Goal: Task Accomplishment & Management: Complete application form

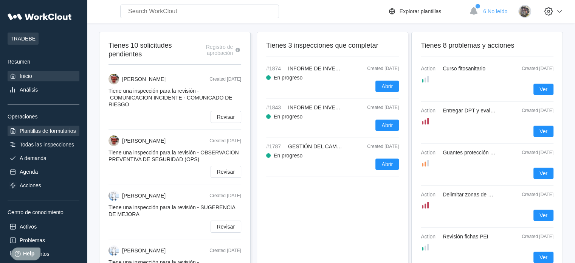
click at [51, 132] on div "Plantillas de formularios" at bounding box center [48, 131] width 56 height 6
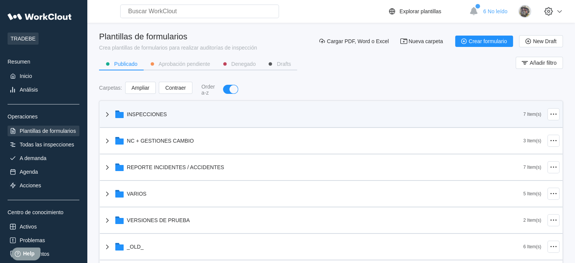
click at [107, 115] on icon at bounding box center [107, 114] width 9 height 9
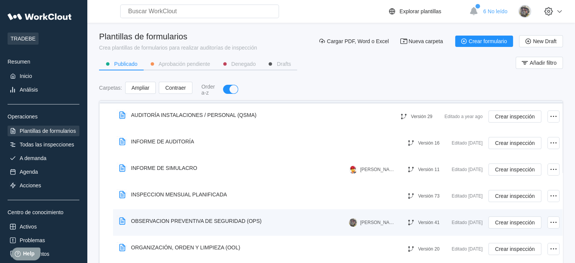
scroll to position [38, 0]
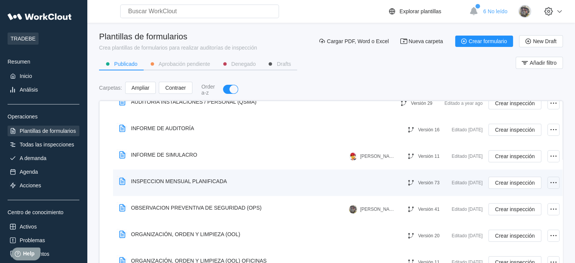
click at [549, 182] on icon at bounding box center [553, 182] width 9 height 9
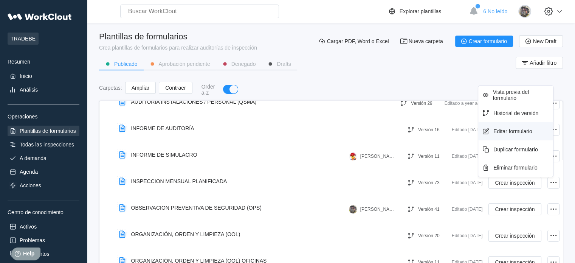
click at [509, 132] on div "Editar formulario" at bounding box center [512, 131] width 39 height 6
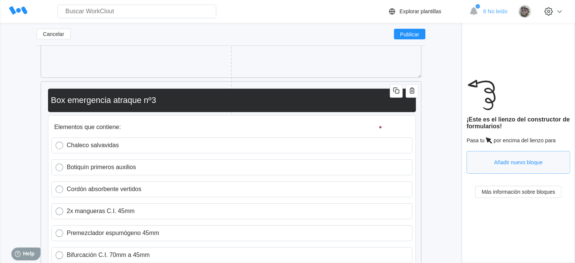
scroll to position [12139, 0]
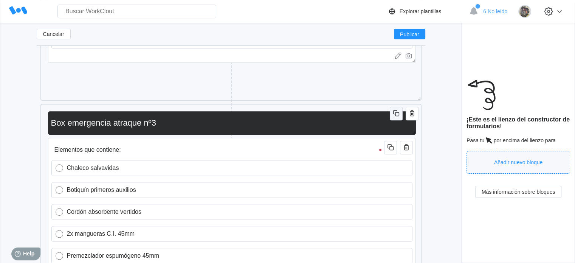
click at [396, 114] on icon "button" at bounding box center [396, 112] width 9 height 9
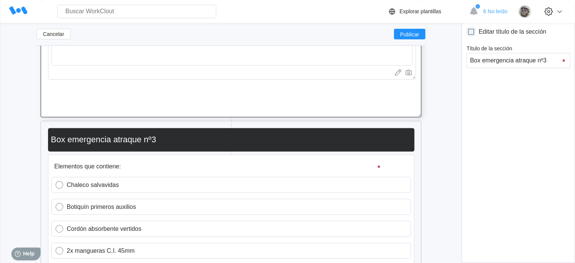
scroll to position [12781, 0]
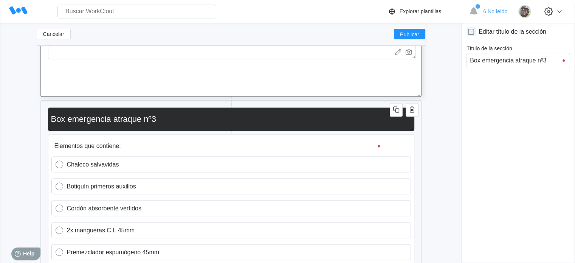
click at [167, 120] on input "Box emergencia atraque nº3" at bounding box center [229, 118] width 363 height 15
type input "Box emergencia atraque nº4"
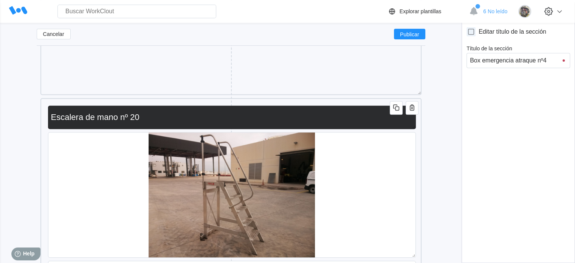
scroll to position [35073, 0]
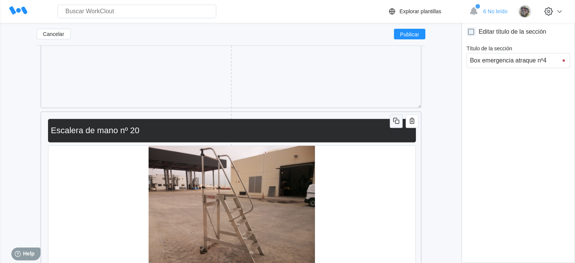
type input "Box emergencia atraque nº4"
click at [398, 124] on icon "button" at bounding box center [396, 120] width 9 height 9
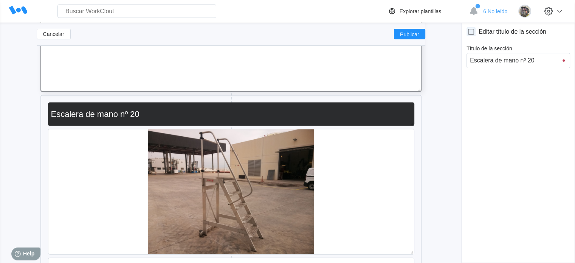
scroll to position [36131, 0]
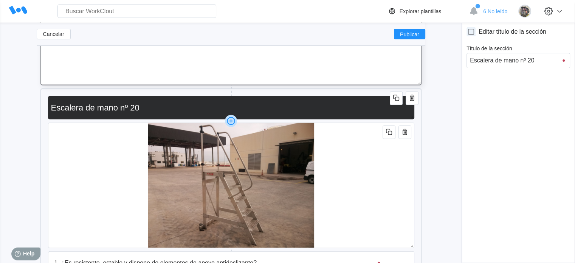
click at [159, 107] on input "Escalera de mano nº 20" at bounding box center [229, 107] width 363 height 15
type input "Escalera de mano nº 21"
click at [263, 187] on img at bounding box center [231, 185] width 166 height 125
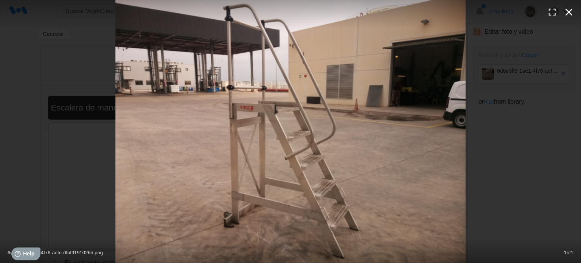
click at [567, 12] on icon "button" at bounding box center [568, 12] width 7 height 7
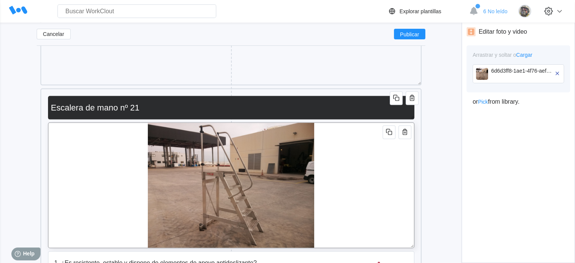
click at [376, 170] on div at bounding box center [231, 184] width 366 height 125
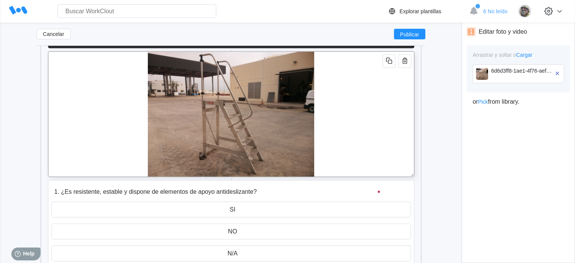
scroll to position [36207, 0]
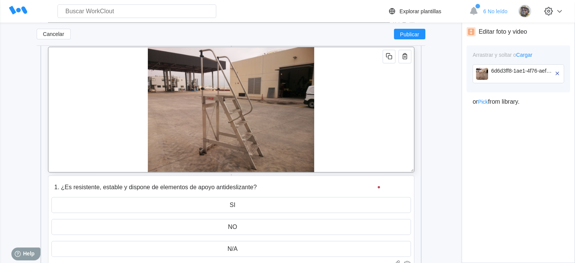
click at [200, 107] on img at bounding box center [231, 109] width 166 height 125
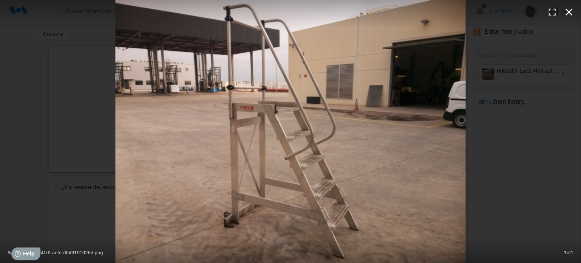
click at [566, 14] on icon "button" at bounding box center [568, 12] width 7 height 7
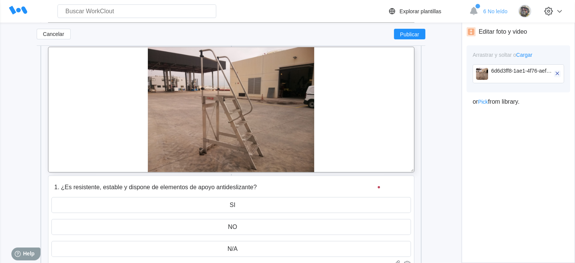
click at [557, 73] on icon "button" at bounding box center [556, 72] width 3 height 3
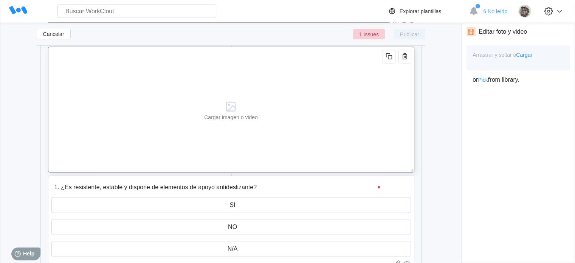
click at [222, 119] on div "Cargar imagen o video" at bounding box center [231, 117] width 54 height 6
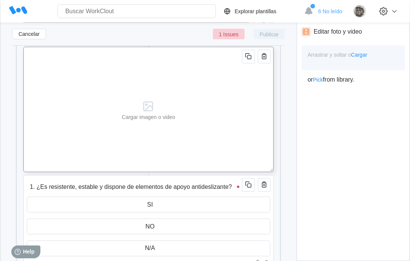
type textarea "x"
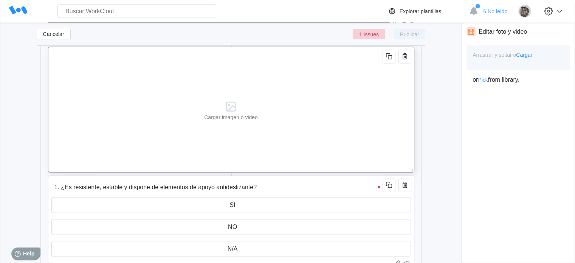
type textarea "x"
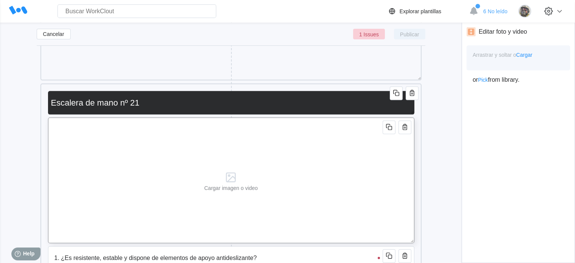
scroll to position [36131, 0]
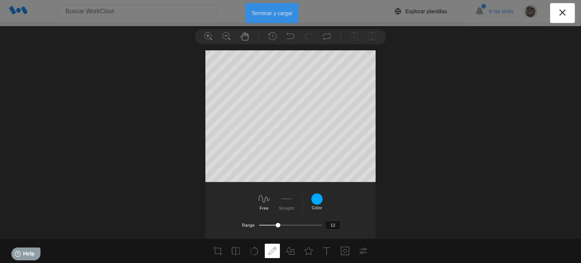
click at [273, 13] on button "Terminar y cargar" at bounding box center [271, 13] width 53 height 20
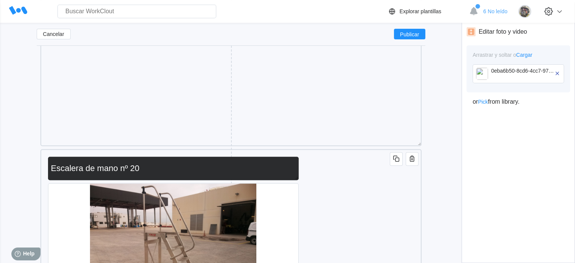
scroll to position [35111, 0]
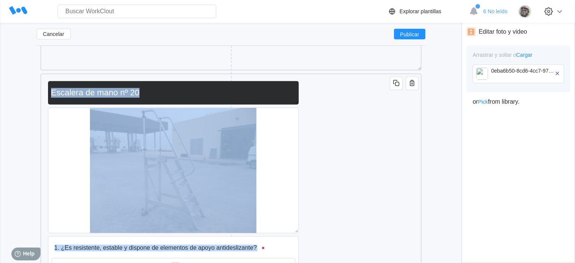
drag, startPoint x: 297, startPoint y: 101, endPoint x: 396, endPoint y: 101, distance: 99.0
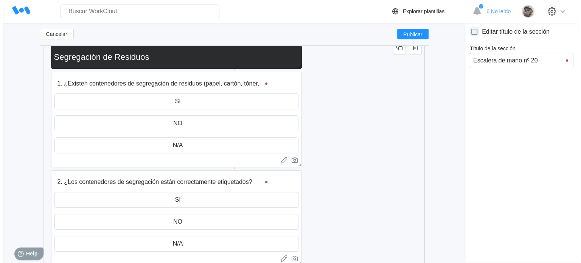
scroll to position [151, 0]
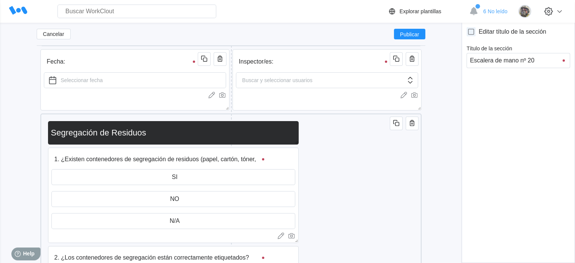
click at [296, 135] on div "Segregación de Residuos" at bounding box center [173, 132] width 251 height 23
click at [246, 133] on input "Segregación de Residuos" at bounding box center [172, 132] width 248 height 15
click at [409, 33] on span "Publicar" at bounding box center [409, 34] width 19 height 5
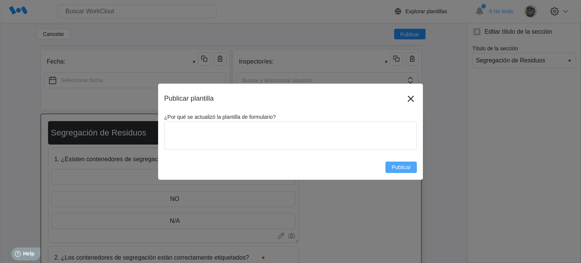
click at [393, 172] on button "Publicar" at bounding box center [400, 166] width 31 height 11
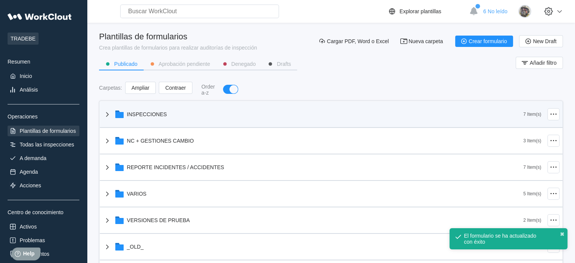
click at [127, 113] on div "INSPECCIONES" at bounding box center [147, 114] width 40 height 6
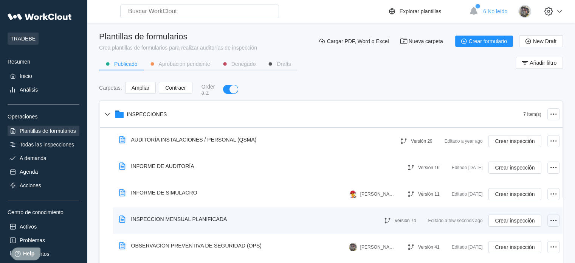
click at [549, 219] on icon at bounding box center [553, 220] width 9 height 9
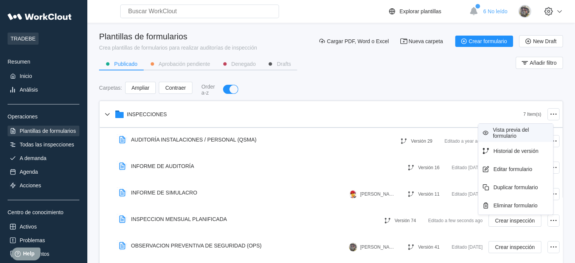
click at [502, 125] on div "Vista previa del formulario" at bounding box center [515, 133] width 75 height 18
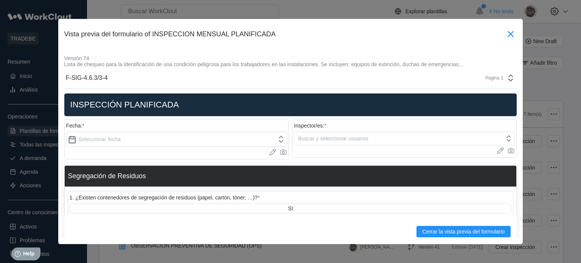
click at [505, 36] on icon at bounding box center [510, 34] width 12 height 12
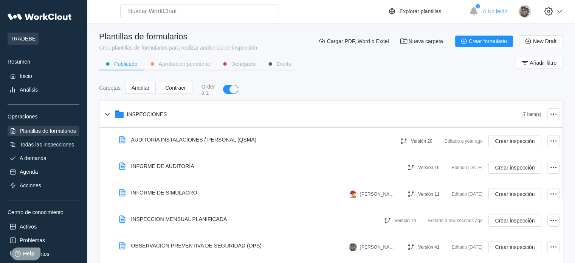
click at [344, 83] on div "Carpetas : Ampliar Contraer Order a-z" at bounding box center [331, 90] width 464 height 16
click at [346, 87] on div "Carpetas : Ampliar Contraer Order a-z" at bounding box center [331, 90] width 464 height 16
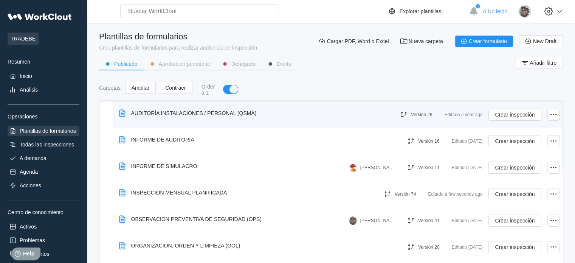
scroll to position [38, 0]
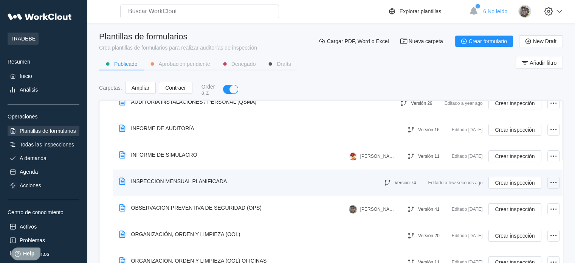
click at [549, 183] on icon at bounding box center [553, 182] width 9 height 9
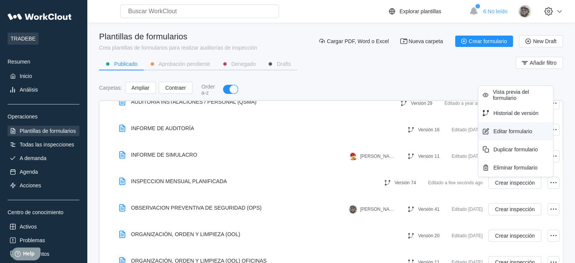
click at [512, 133] on div "Editar formulario" at bounding box center [512, 131] width 39 height 6
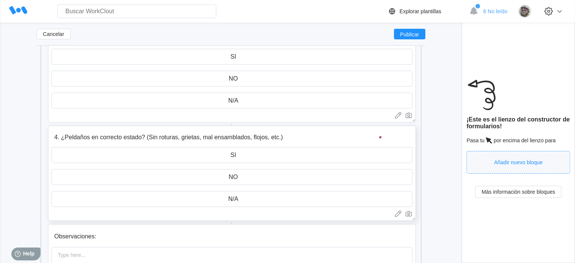
scroll to position [36568, 0]
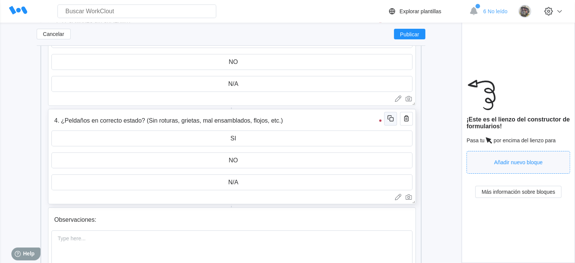
click at [391, 121] on icon "button" at bounding box center [391, 119] width 4 height 4
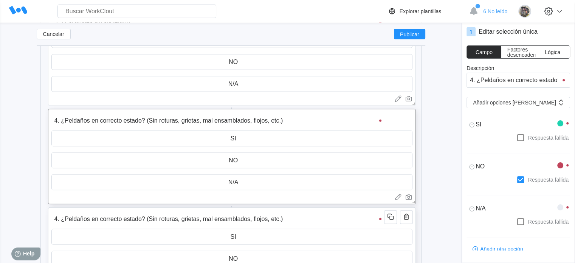
click at [57, 219] on input "4. ¿Peldaños en correcto estado? (Sin roturas, grietas, mal ensamblados, flojos…" at bounding box center [218, 218] width 335 height 15
type input "5. ¿Peldaños en correcto estado? (Sin roturas, grietas, mal ensamblados, flojos…"
type textarea "x"
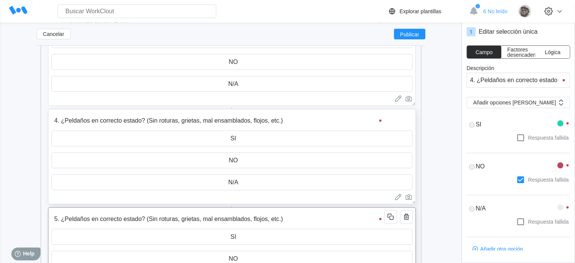
type textarea "x"
type input "5. ¿Peldaños en correcto estado? (Sin roturas, grietas, mal ensamblados, flojos…"
type textarea "x"
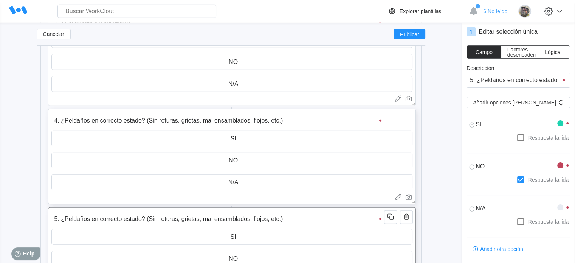
type textarea "x"
type input "5. ¿Peldaños en correcto estado? (Sin roturas, grietas, mal ensamblados, fl"
type textarea "x"
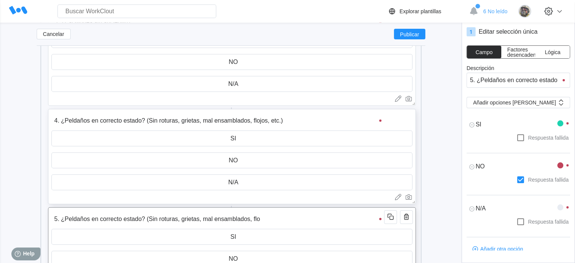
type textarea "x"
click at [571, 80] on div "Editar selección única Campo Factores desencadenantes Lógica Descripción 5. ¿Pe…" at bounding box center [517, 143] width 113 height 240
click at [489, 81] on input "5. ¿Peldaños en correcto estado? (Sin roturas, grietas, mal ensamblados, fl" at bounding box center [518, 80] width 104 height 15
click at [260, 220] on input "5. ¿Peldaños en correcto estado? (Sin roturas, griet" at bounding box center [218, 218] width 335 height 15
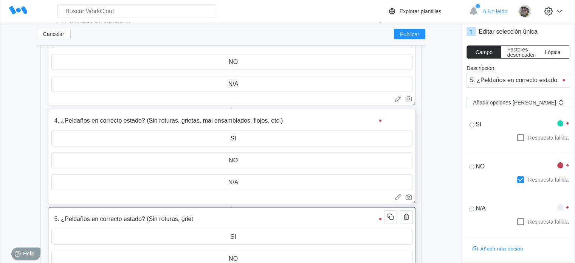
type input "5. ¿Peldaños en correcto estado? (Sin roturas, grie"
type textarea "x"
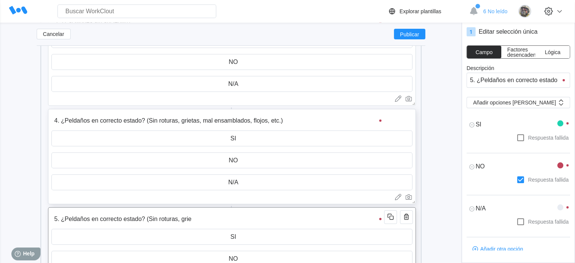
type input "5. ¿Peldaños en correcto estado? (Sin roturas, grie"
type textarea "x"
drag, startPoint x: 516, startPoint y: 79, endPoint x: 536, endPoint y: 81, distance: 20.2
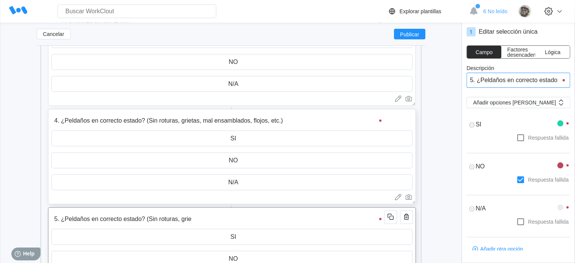
click at [536, 81] on input "5. ¿Peldaños en correcto estado? (Sin roturas, grie" at bounding box center [518, 80] width 104 height 15
type input "5. ¿Peldaños en estado? (Sin roturas, grie"
type textarea "x"
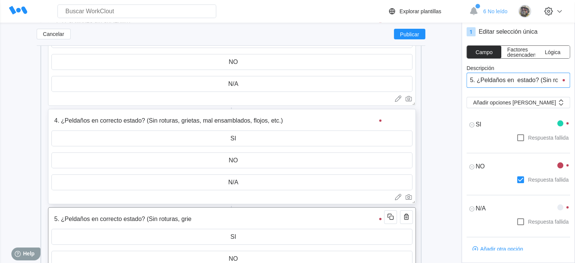
type textarea "x"
drag, startPoint x: 482, startPoint y: 79, endPoint x: 577, endPoint y: 82, distance: 94.5
type input "5. ¿P"
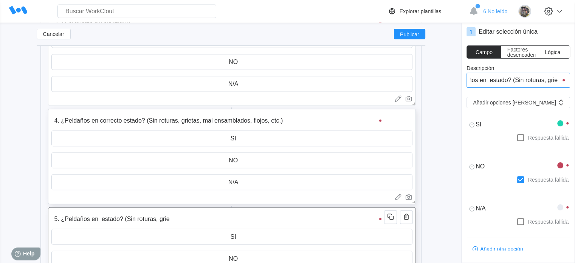
type input "5. ¿P"
type textarea "x"
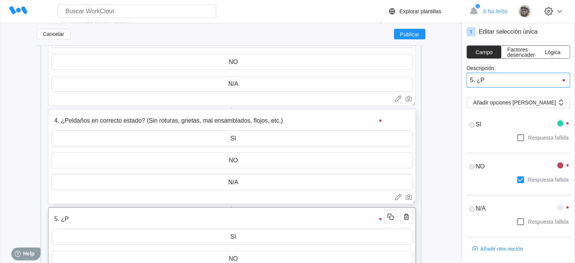
type input "5. ¿"
type textarea "x"
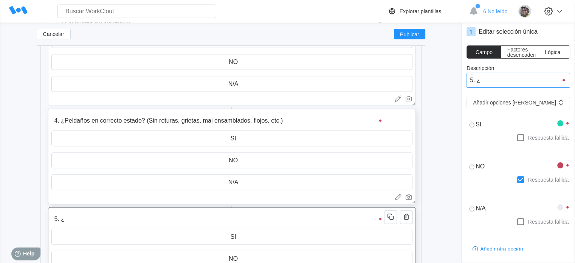
type input "5. ¿E"
type textarea "x"
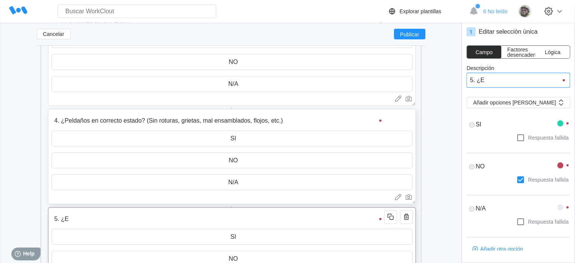
type input "5. ¿El"
type textarea "x"
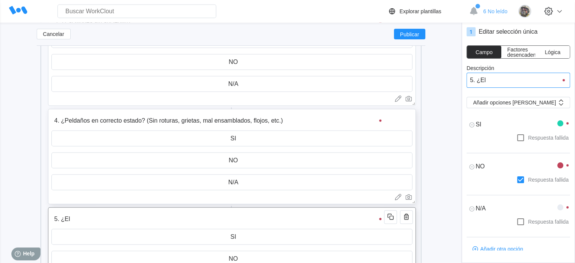
type input "5. ¿El"
type input "5. ¿El c"
type textarea "x"
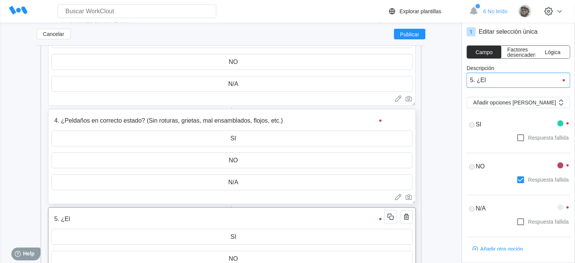
type textarea "x"
type input "5. ¿El ca"
type textarea "x"
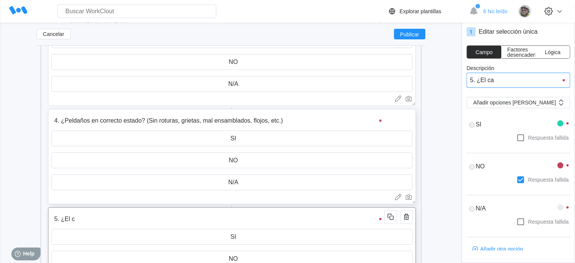
type textarea "x"
type input "5. ¿El cab"
type input "5. ¿El cabl"
type textarea "x"
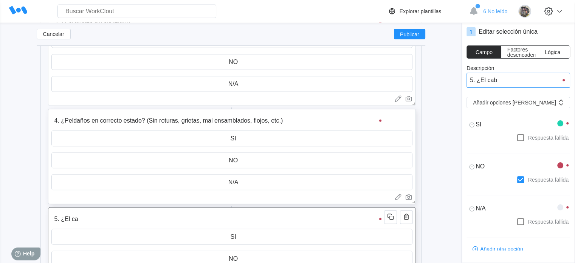
type textarea "x"
type input "5. ¿El cable"
type textarea "x"
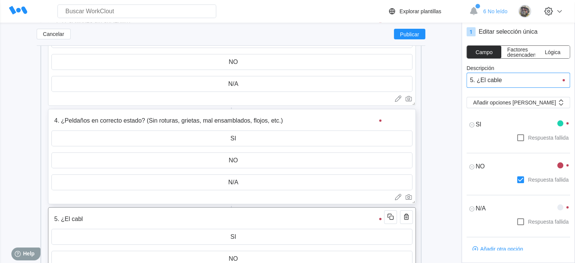
type textarea "x"
type input "5. ¿El cable"
type textarea "x"
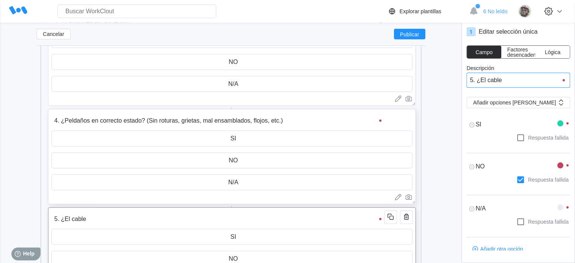
type textarea "x"
type input "5. ¿El cable y"
type textarea "x"
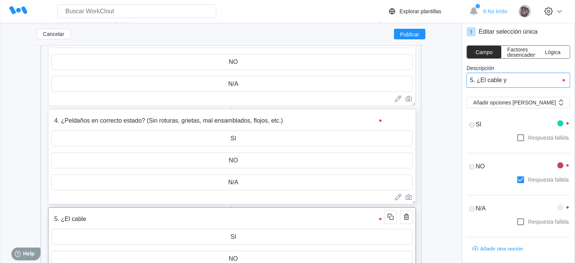
type textarea "x"
type input "5. ¿El cable y"
type textarea "x"
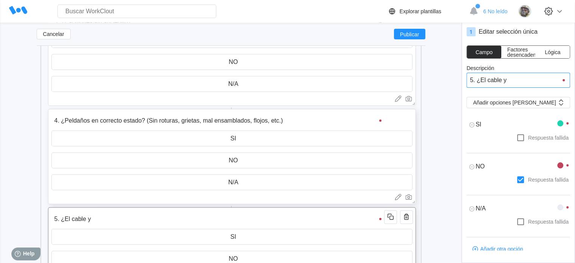
type textarea "x"
type input "5. ¿El cable y ma"
type input "5. ¿El cable y man"
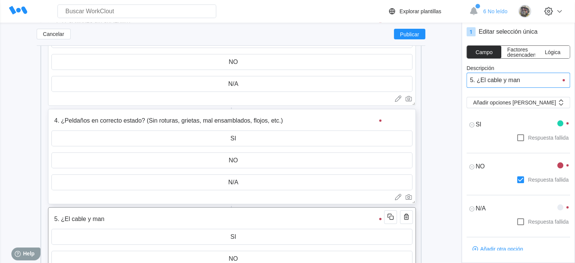
type textarea "x"
type input "5. ¿El cable y mani"
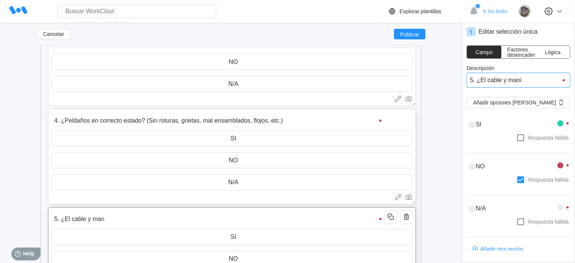
type textarea "x"
type input "5. ¿El cable y manibe"
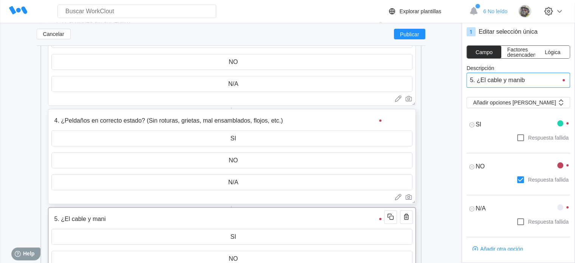
type textarea "x"
type input "5. ¿El cable y manibela"
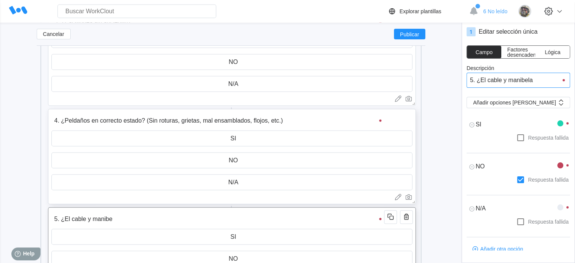
type textarea "x"
type input "5. ¿El cable y manibela"
type textarea "x"
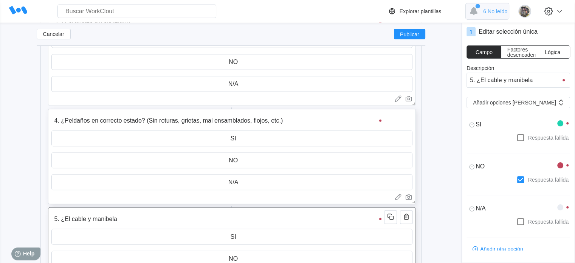
type textarea "x"
click at [526, 80] on input "5. ¿El cable y manibela" at bounding box center [518, 80] width 104 height 15
type input "5. ¿El cable y manivela"
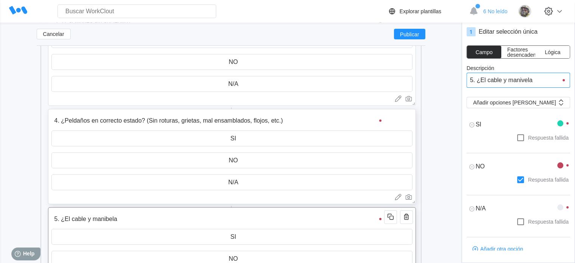
type textarea "x"
click at [543, 82] on input "5. ¿El cable y manivela" at bounding box center [518, 80] width 104 height 15
type input "5. ¿El cable y manivela"
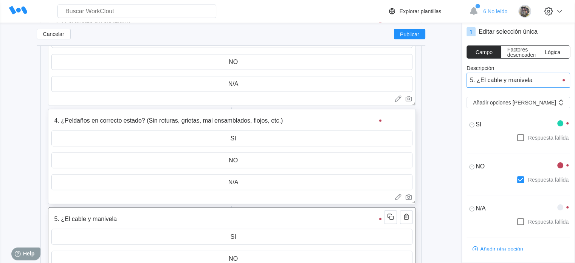
type input "5. ¿El cable y manivela"
type textarea "x"
type input "5. ¿El cable y manivela pa"
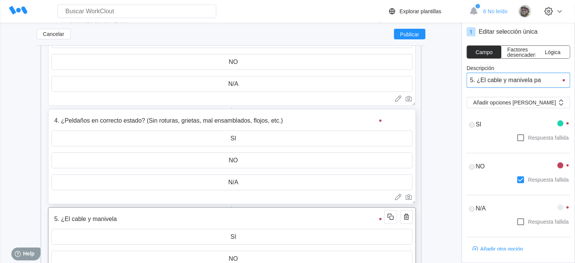
type input "5. ¿El cable y manivela pa"
type textarea "x"
type input "5. ¿El cable y manivela para subirla se en"
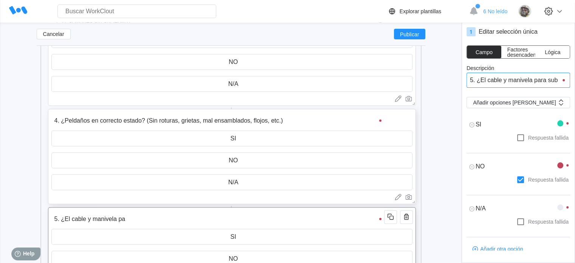
type input "5. ¿El cable y manivela para subirla se enc"
type textarea "x"
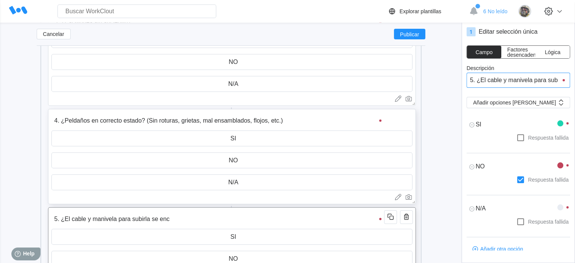
type input "5. ¿El cable y manivela para subirla se encuentra en"
type input "5. ¿El cable y manivela para subirla se encuentra en b"
type textarea "x"
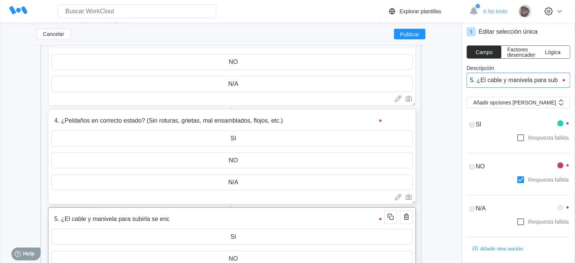
type textarea "x"
type input "5. ¿El cable y manivela para subirla se encuentra en buen estado"
type textarea "x"
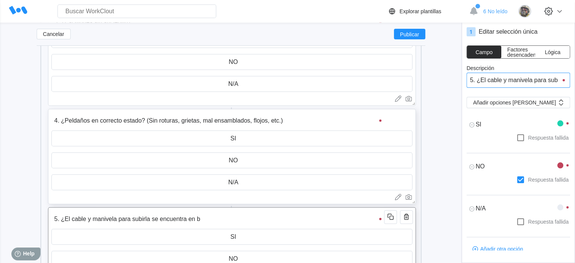
type textarea "x"
type input "5. ¿El cable y manivela para subirla se encuentra en buen estado"
click at [232, 217] on input "5. ¿El cable y manivela para subirla se encuentra en buen estado" at bounding box center [218, 218] width 335 height 15
type textarea "x"
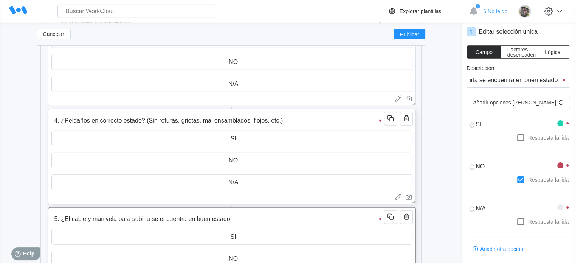
type textarea "x"
type input "5. ¿El cable y manivela para subirla se encuentra en buen estado?"
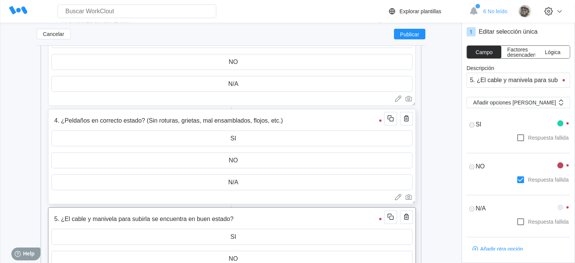
type textarea "x"
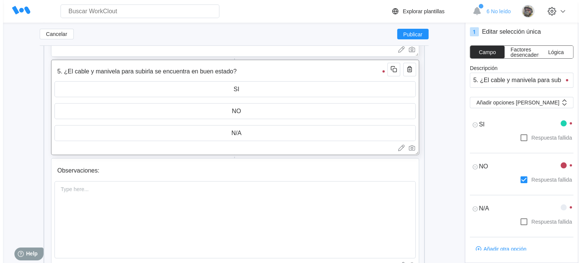
scroll to position [36720, 0]
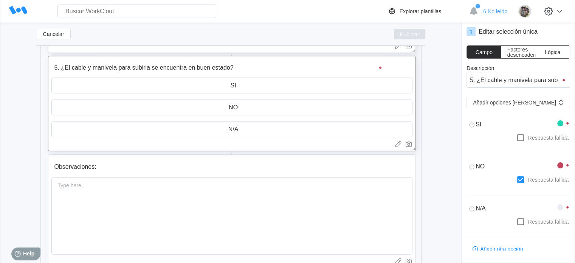
type input "5. ¿El cable y manivela para subirla se encuentra en buen estado?"
type textarea "x"
click at [413, 35] on span "Publicar" at bounding box center [409, 34] width 19 height 5
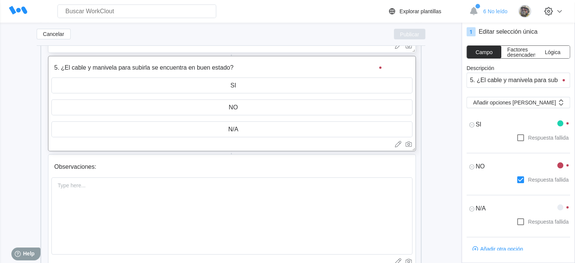
type textarea "x"
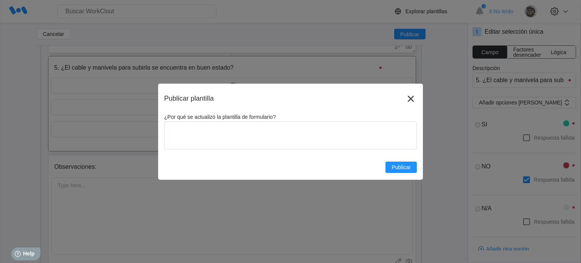
click at [455, 86] on div "Publicar plantilla ¿Por qué se actualizó la plantilla de formulario? x Publicar" at bounding box center [290, 131] width 581 height 263
type textarea "x"
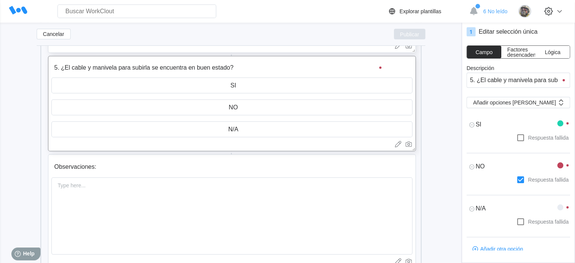
click at [398, 36] on button "Publicar" at bounding box center [409, 34] width 31 height 11
type textarea "x"
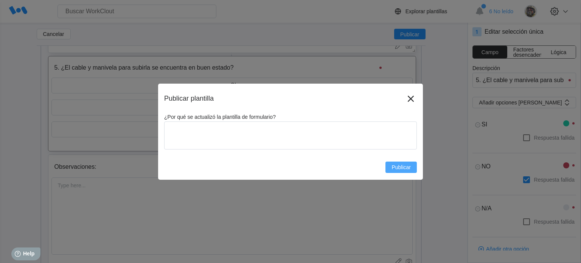
click at [393, 169] on span "Publicar" at bounding box center [400, 166] width 19 height 5
type textarea "x"
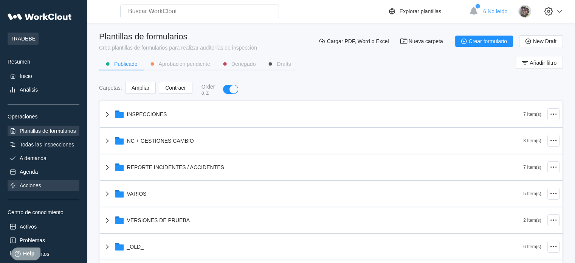
click at [21, 187] on div "Acciones" at bounding box center [31, 185] width 22 height 6
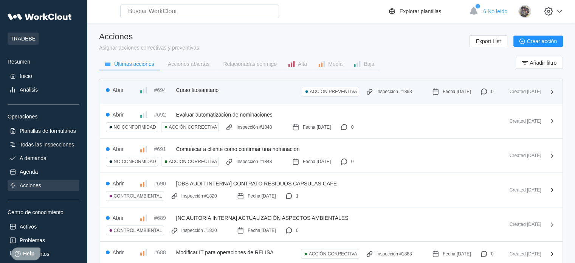
click at [540, 93] on div "Created [DATE]" at bounding box center [521, 91] width 42 height 5
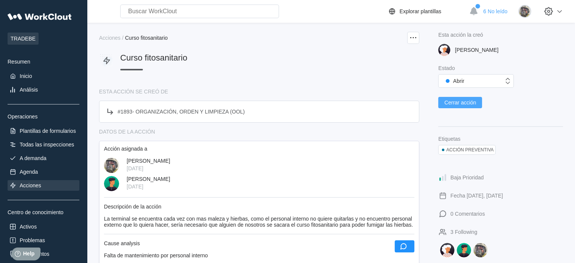
click at [467, 103] on span "Cerrar acción" at bounding box center [460, 102] width 32 height 5
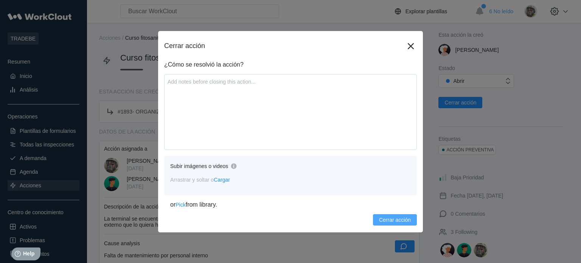
click at [396, 219] on span "Cerrar acción" at bounding box center [395, 219] width 32 height 5
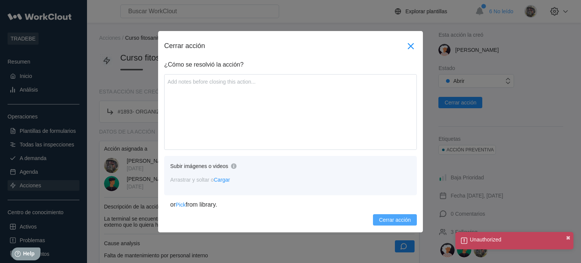
click at [409, 45] on icon at bounding box center [410, 46] width 12 height 12
